Goal: Navigation & Orientation: Find specific page/section

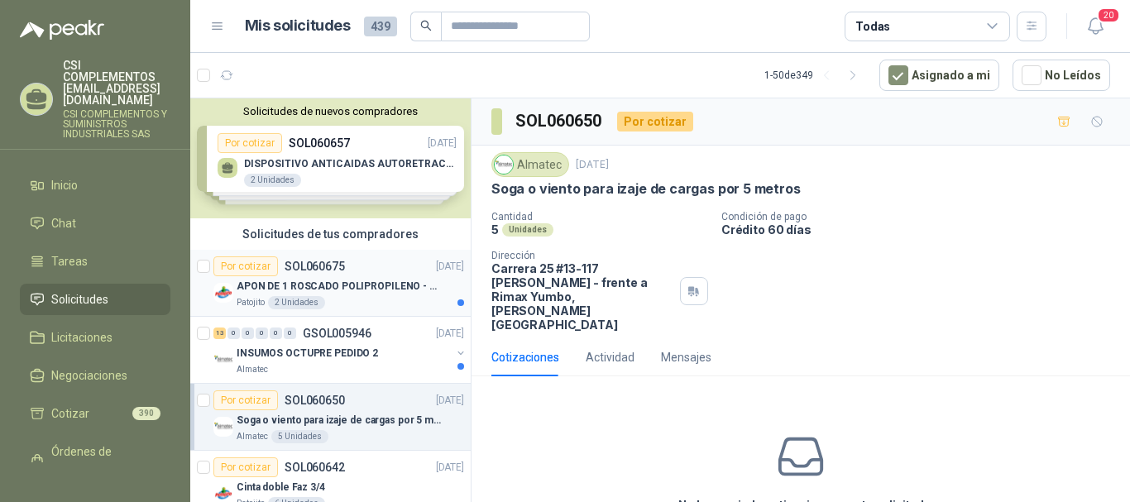
click at [329, 282] on p "APON DE 1 ROSCADO POLIPROPILENO - HEMBRA NPT" at bounding box center [340, 287] width 206 height 16
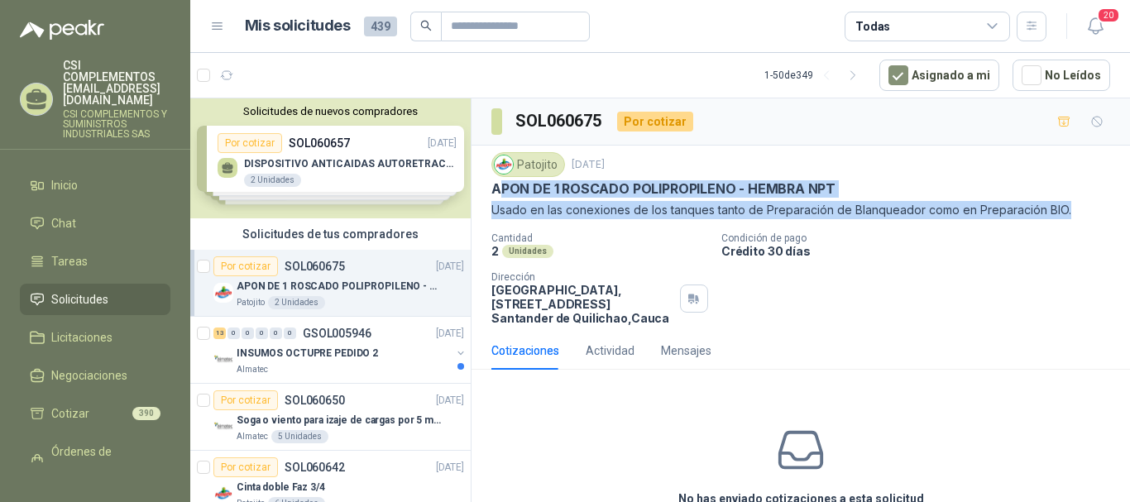
drag, startPoint x: 505, startPoint y: 185, endPoint x: 1073, endPoint y: 209, distance: 568.9
click at [1073, 209] on div "Patojito [DATE] APON DE 1 ROSCADO POLIPROPILENO - HEMBRA NPT Usado en las conex…" at bounding box center [800, 185] width 619 height 67
click at [559, 194] on p "APON DE 1 ROSCADO POLIPROPILENO - HEMBRA NPT" at bounding box center [663, 188] width 344 height 17
drag, startPoint x: 493, startPoint y: 189, endPoint x: 1068, endPoint y: 211, distance: 575.5
click at [1068, 211] on div "Patojito [DATE] APON DE 1 ROSCADO POLIPROPILENO - HEMBRA NPT Usado en las conex…" at bounding box center [800, 185] width 619 height 67
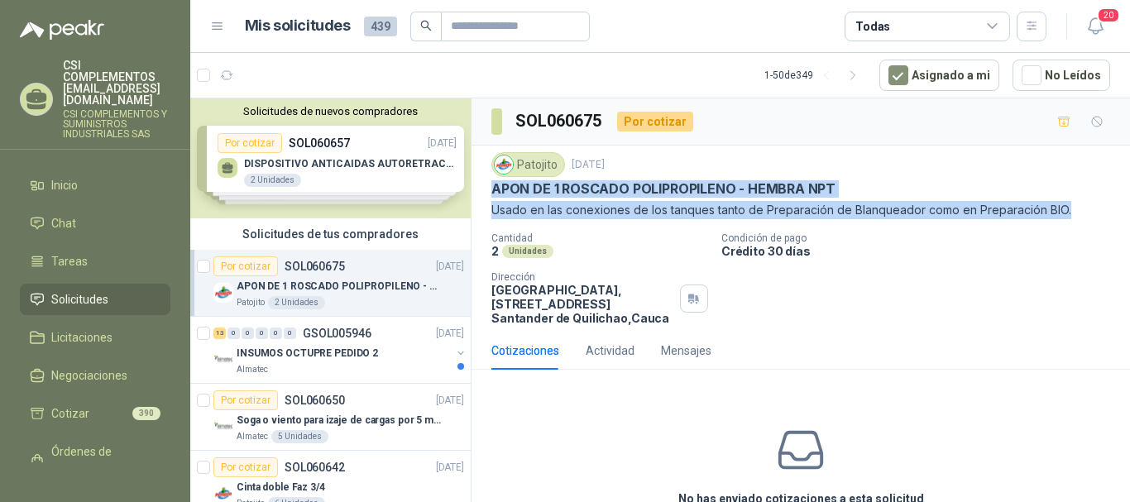
copy div "APON DE 1 ROSCADO POLIPROPILENO - HEMBRA NPT Usado en las conexiones de los tan…"
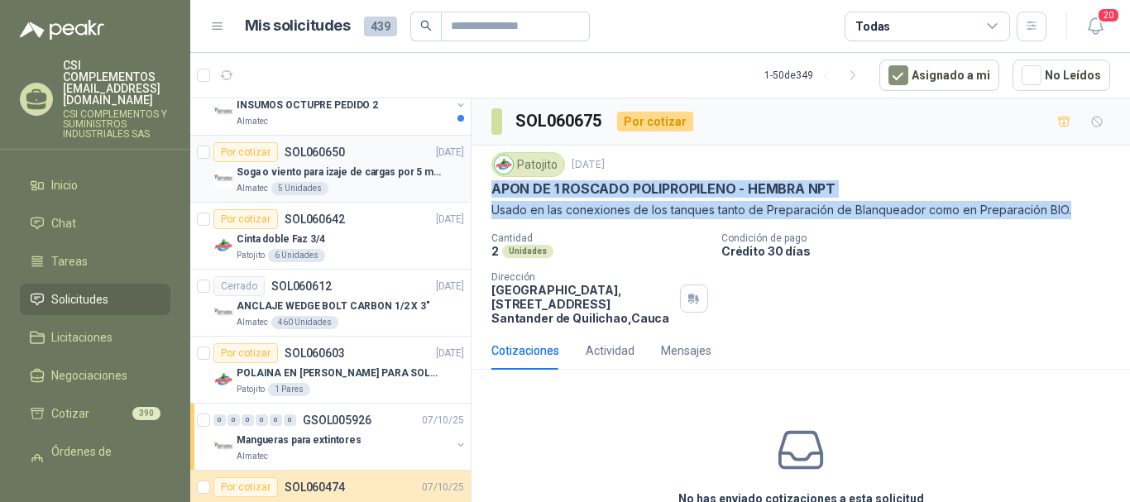
scroll to position [165, 0]
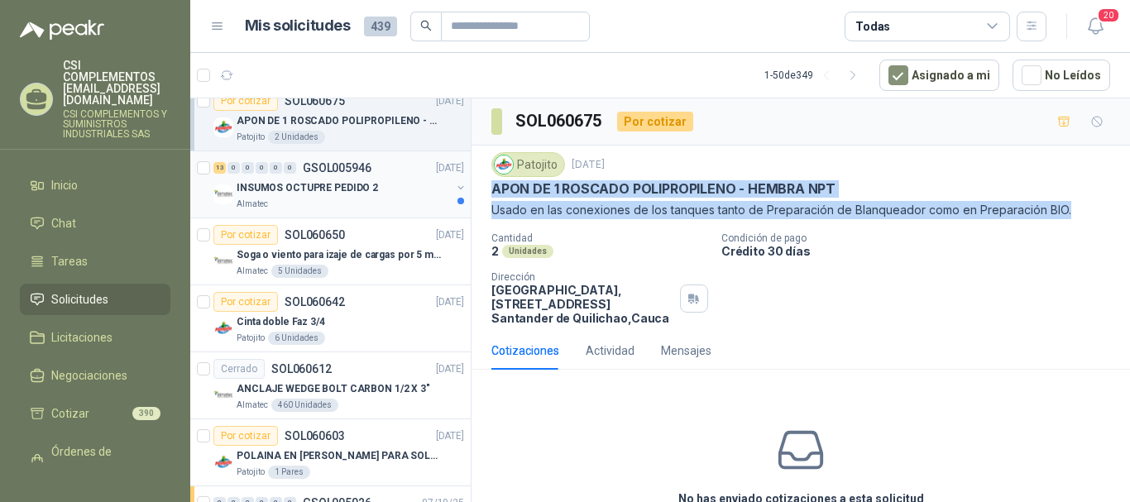
click at [352, 179] on div "INSUMOS OCTUPRE PEDIDO 2" at bounding box center [344, 188] width 214 height 20
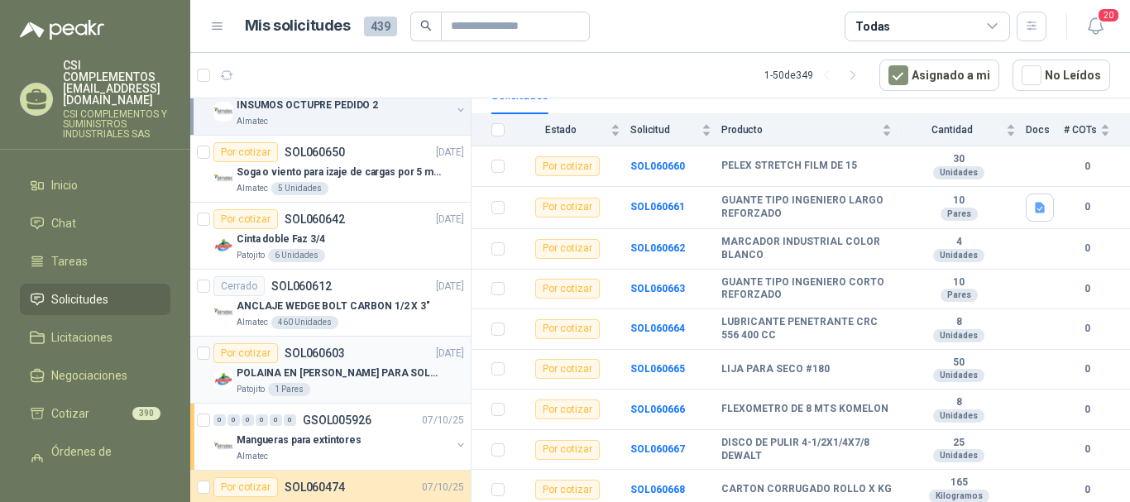
scroll to position [331, 0]
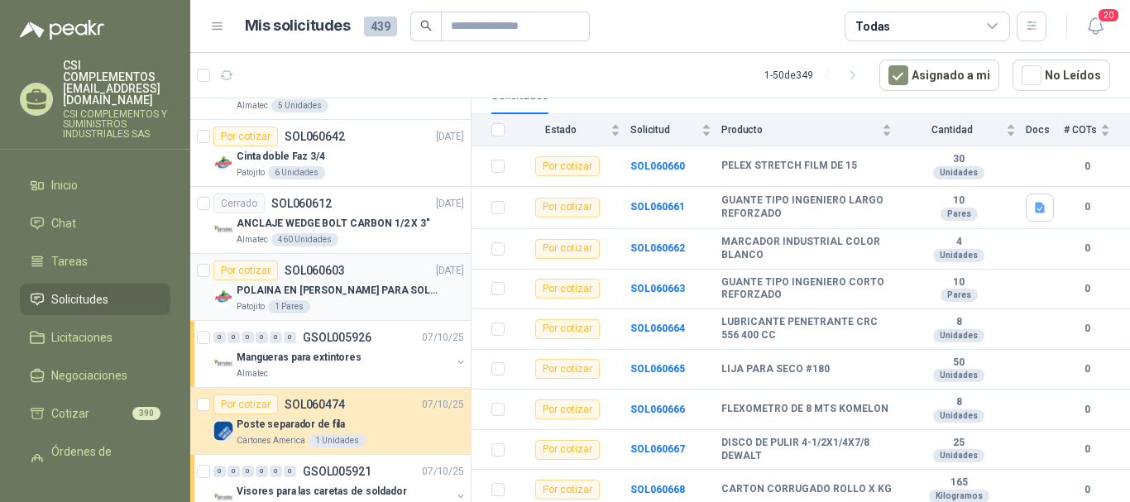
click at [324, 267] on p "SOL060603" at bounding box center [315, 271] width 60 height 12
